Goal: Task Accomplishment & Management: Manage account settings

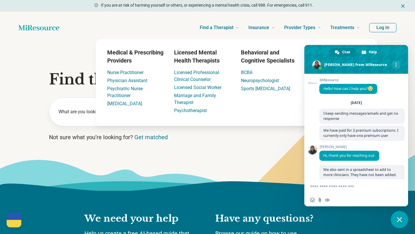
scroll to position [430, 0]
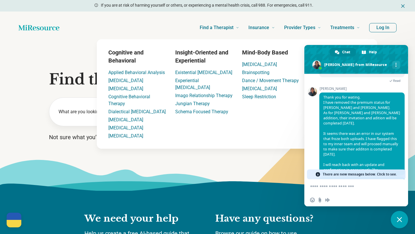
click at [383, 27] on button "Log In" at bounding box center [382, 27] width 27 height 9
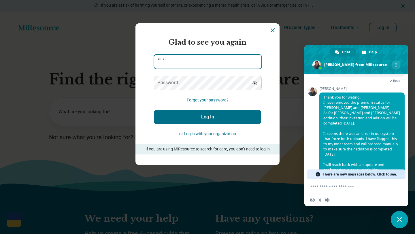
type input "**********"
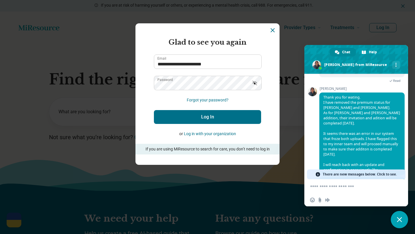
click at [388, 144] on div "**********" at bounding box center [207, 117] width 415 height 234
click at [208, 118] on button "Log In" at bounding box center [207, 117] width 107 height 14
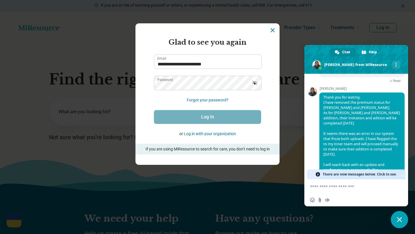
click at [336, 174] on div "**********" at bounding box center [207, 117] width 415 height 234
click at [271, 33] on icon "Dismiss" at bounding box center [272, 30] width 7 height 7
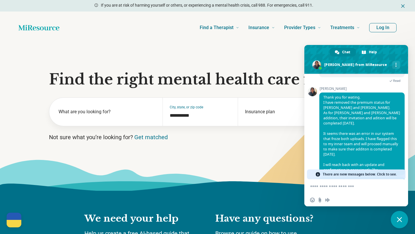
click at [334, 174] on span "There are new messages below. Click to see." at bounding box center [359, 174] width 74 height 10
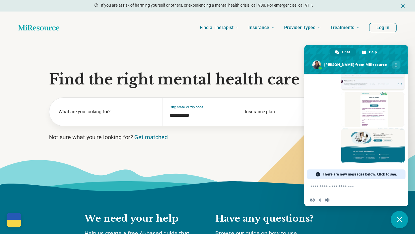
click at [376, 29] on button "Log In" at bounding box center [382, 27] width 27 height 9
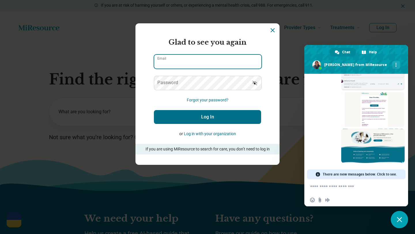
type input "**********"
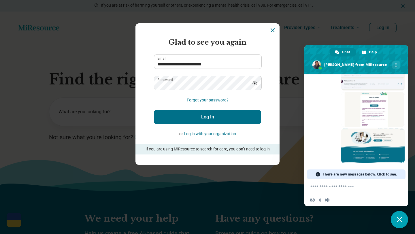
click at [203, 118] on button "Log In" at bounding box center [207, 117] width 107 height 14
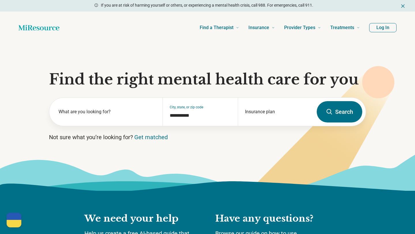
click at [381, 32] on button "Log In" at bounding box center [382, 27] width 27 height 9
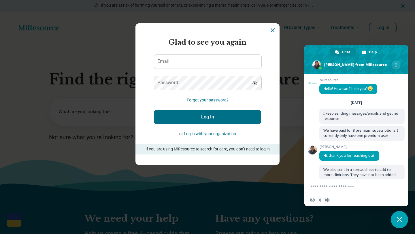
scroll to position [1603, 0]
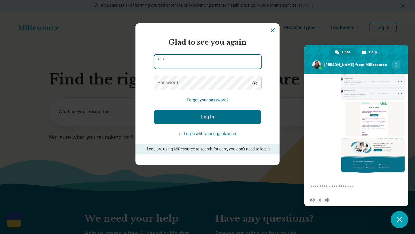
type input "**********"
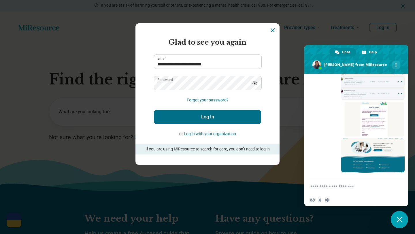
click at [226, 119] on button "Log In" at bounding box center [207, 117] width 107 height 14
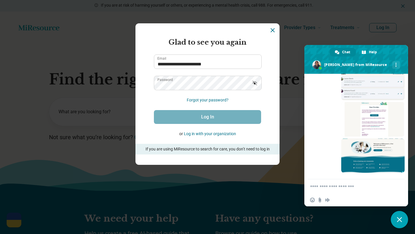
click at [347, 101] on div "**********" at bounding box center [207, 117] width 415 height 234
click at [271, 31] on icon "Dismiss" at bounding box center [272, 30] width 7 height 7
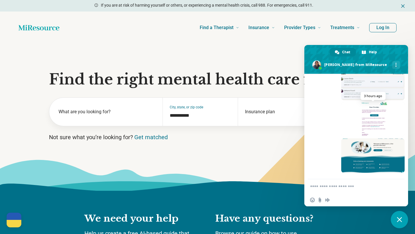
click at [359, 121] on span at bounding box center [372, 119] width 63 height 35
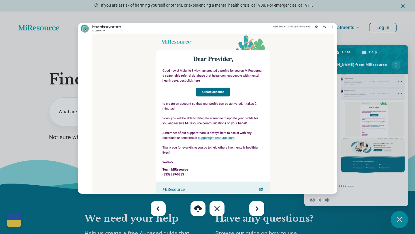
click at [353, 188] on div at bounding box center [207, 117] width 415 height 234
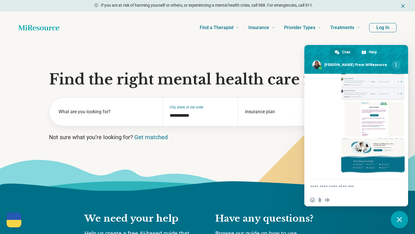
click at [354, 189] on textarea "Compose your message..." at bounding box center [350, 186] width 81 height 14
type textarea "******"
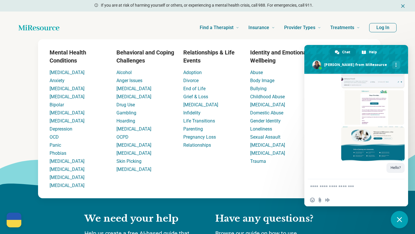
scroll to position [1615, 0]
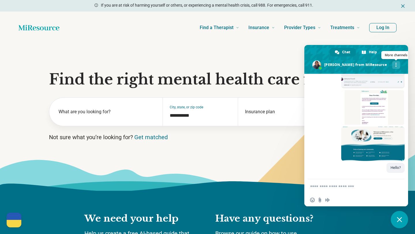
click at [395, 66] on span at bounding box center [395, 65] width 1 height 4
click at [388, 50] on span at bounding box center [356, 59] width 104 height 29
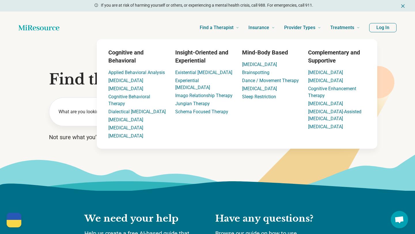
click at [383, 30] on button "Log In" at bounding box center [382, 27] width 27 height 9
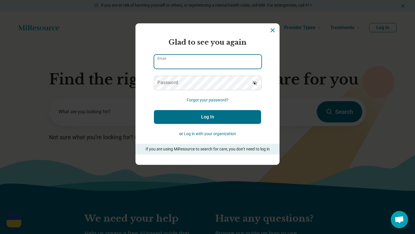
type input "**********"
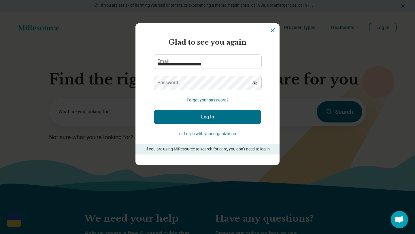
click at [180, 122] on button "Log In" at bounding box center [207, 117] width 107 height 14
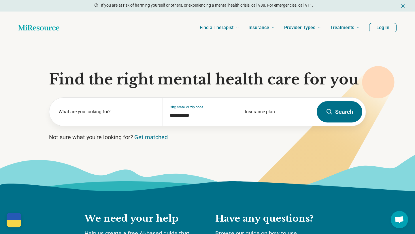
click at [381, 29] on button "Log In" at bounding box center [382, 27] width 27 height 9
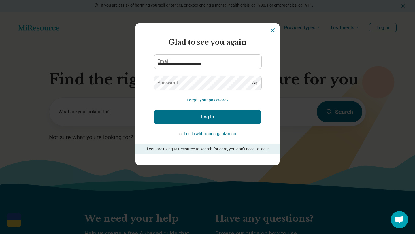
click at [255, 81] on icon "Show password" at bounding box center [254, 83] width 5 height 5
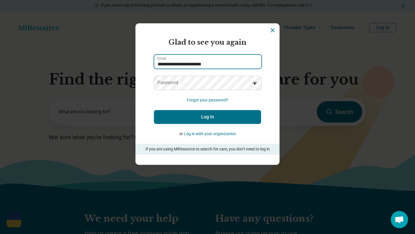
click at [233, 62] on input "**********" at bounding box center [207, 62] width 107 height 14
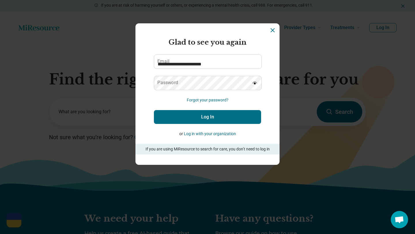
click at [210, 119] on button "Log In" at bounding box center [207, 117] width 107 height 14
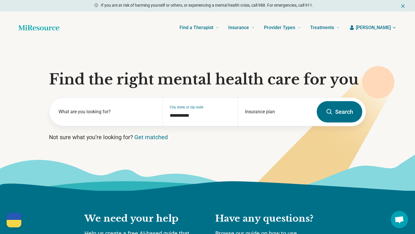
click at [380, 29] on span "Melanie" at bounding box center [373, 27] width 35 height 7
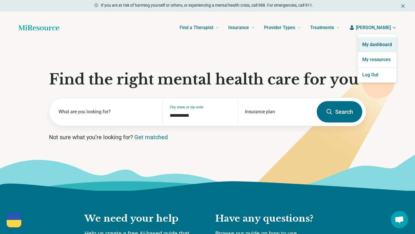
click at [374, 44] on link "My dashboard" at bounding box center [376, 44] width 39 height 15
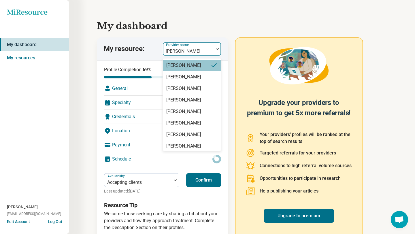
click at [180, 46] on label "Provider name" at bounding box center [178, 45] width 24 height 4
click at [180, 90] on div "Olivia Frichtl" at bounding box center [183, 88] width 35 height 7
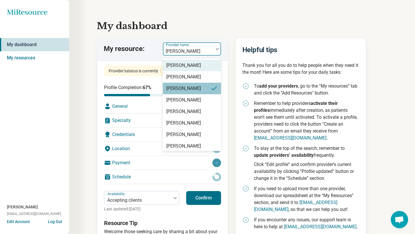
click at [182, 50] on div at bounding box center [188, 51] width 46 height 8
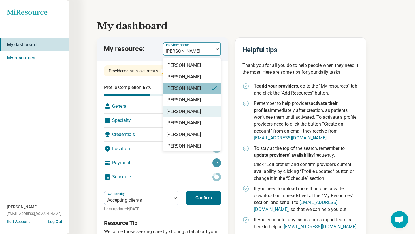
click at [180, 113] on div "Lauren Eberle" at bounding box center [183, 111] width 35 height 7
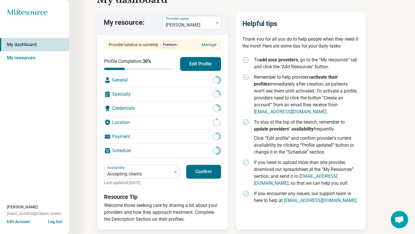
scroll to position [31, 0]
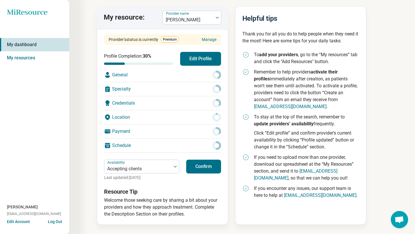
click at [208, 76] on div "General" at bounding box center [162, 75] width 117 height 14
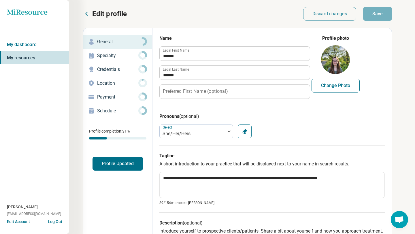
click at [112, 164] on button "Profile Updated" at bounding box center [117, 164] width 50 height 14
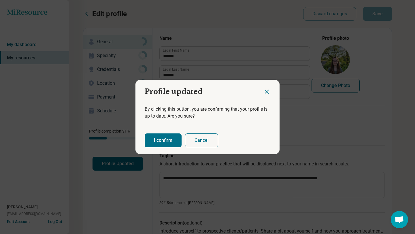
click at [162, 138] on button "I confirm" at bounding box center [163, 140] width 37 height 14
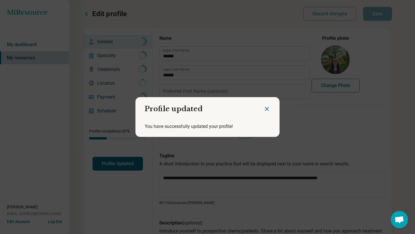
click at [267, 107] on icon "Close dialog" at bounding box center [266, 108] width 7 height 7
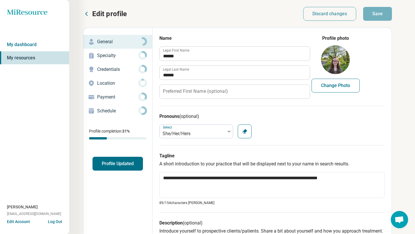
click at [108, 41] on p "General" at bounding box center [117, 41] width 41 height 7
click at [31, 43] on link "My dashboard" at bounding box center [34, 44] width 69 height 13
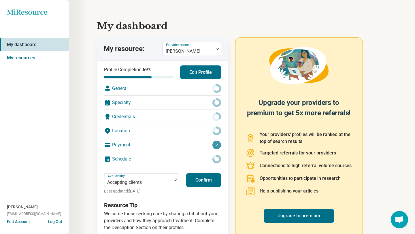
click at [204, 75] on button "Edit Profile" at bounding box center [200, 72] width 41 height 14
click at [186, 53] on div at bounding box center [188, 51] width 46 height 8
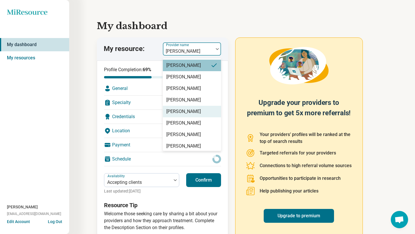
click at [185, 109] on div "Lauren Eberle" at bounding box center [183, 111] width 35 height 7
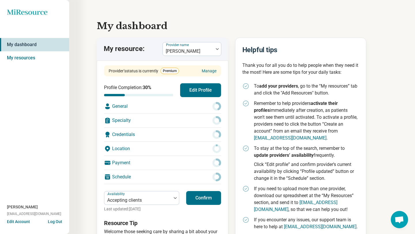
click at [202, 89] on button "Edit Profile" at bounding box center [200, 90] width 41 height 14
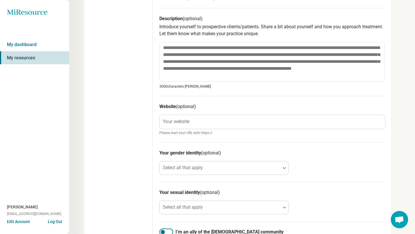
scroll to position [233, 0]
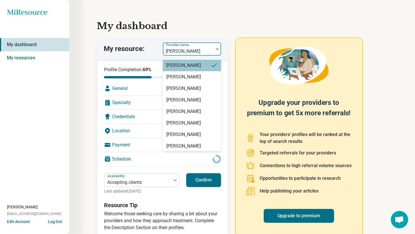
click at [184, 49] on div at bounding box center [188, 51] width 46 height 8
click at [176, 132] on div "Adrianna Powell" at bounding box center [183, 134] width 35 height 7
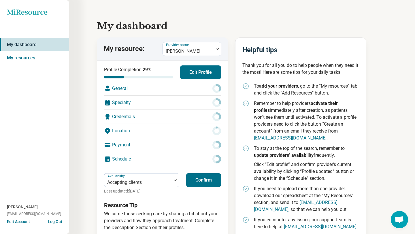
click at [203, 71] on button "Edit Profile" at bounding box center [200, 72] width 41 height 14
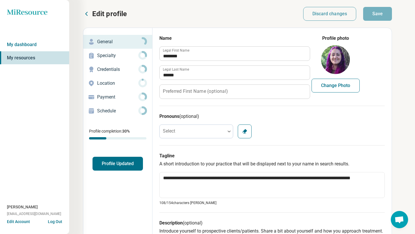
type textarea "*"
click at [107, 14] on p "Edit profile" at bounding box center [109, 13] width 35 height 9
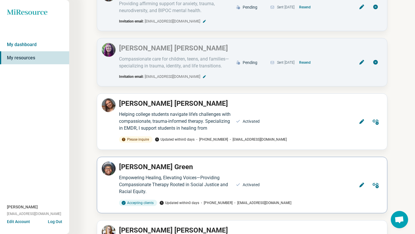
scroll to position [28, 0]
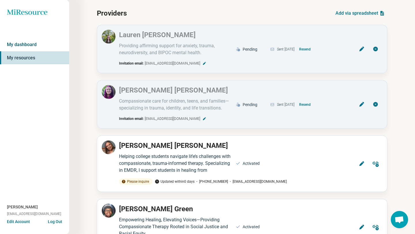
click at [24, 45] on link "My dashboard" at bounding box center [34, 44] width 69 height 13
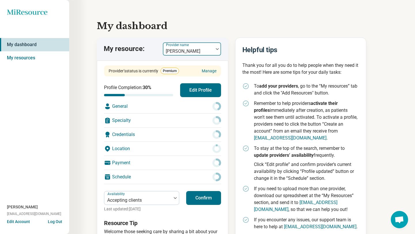
click at [195, 52] on div at bounding box center [188, 51] width 46 height 8
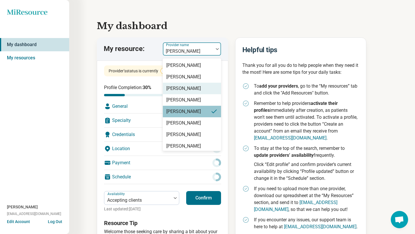
click at [181, 90] on div "Olivia Frichtl" at bounding box center [183, 88] width 35 height 7
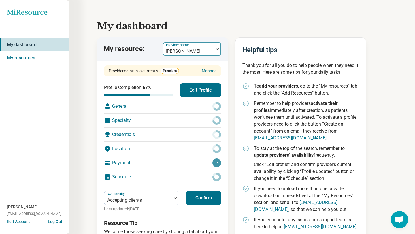
click at [186, 49] on div at bounding box center [188, 51] width 46 height 8
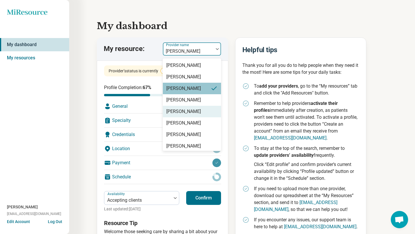
scroll to position [25, 0]
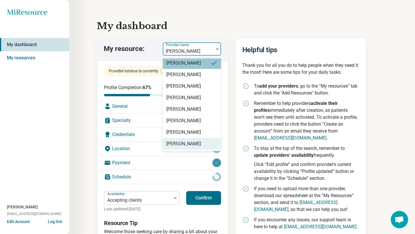
click at [180, 142] on div "Megan K. Ramirez" at bounding box center [183, 143] width 35 height 7
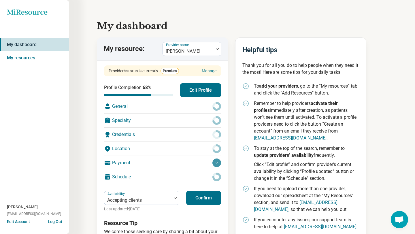
click at [402, 216] on span "Open chat" at bounding box center [399, 220] width 10 height 8
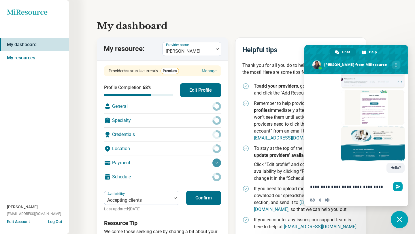
scroll to position [1620, 0]
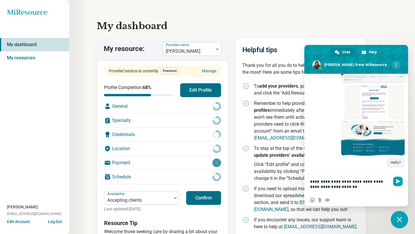
type textarea "**********"
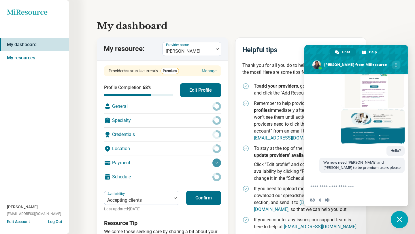
scroll to position [1632, 0]
click at [214, 147] on circle at bounding box center [216, 148] width 7 height 7
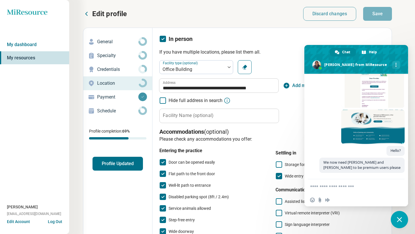
click at [399, 217] on span "Close chat" at bounding box center [398, 219] width 5 height 5
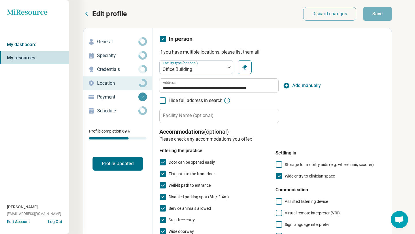
click at [24, 42] on link "My dashboard" at bounding box center [34, 44] width 69 height 13
